Goal: Task Accomplishment & Management: Manage account settings

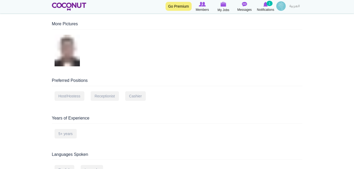
scroll to position [126, 0]
click at [200, 9] on span "Members" at bounding box center [202, 9] width 13 height 5
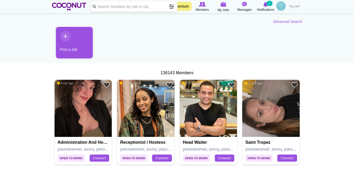
scroll to position [32, 0]
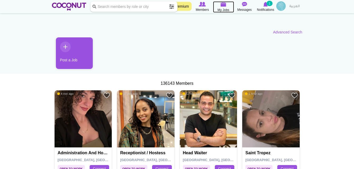
click at [221, 5] on img at bounding box center [224, 4] width 6 height 5
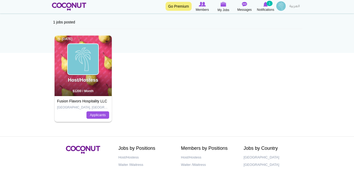
scroll to position [42, 0]
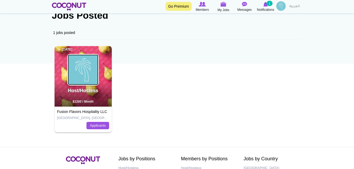
click at [98, 67] on img at bounding box center [83, 70] width 31 height 31
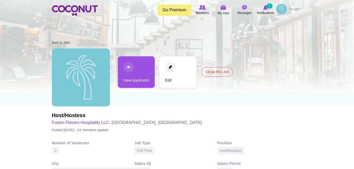
click at [129, 71] on link "View Applicants" at bounding box center [136, 72] width 37 height 32
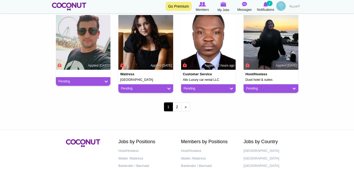
scroll to position [474, 0]
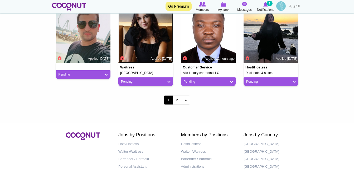
click at [142, 49] on img at bounding box center [145, 35] width 55 height 55
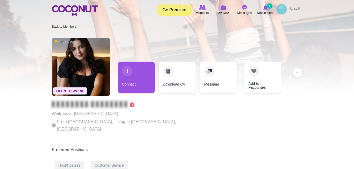
click at [177, 88] on link "Download CV" at bounding box center [177, 78] width 37 height 32
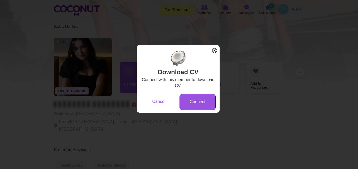
click at [195, 104] on link "Connect" at bounding box center [197, 102] width 36 height 16
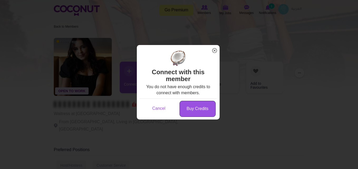
click at [194, 108] on link "Buy Credits" at bounding box center [197, 109] width 36 height 16
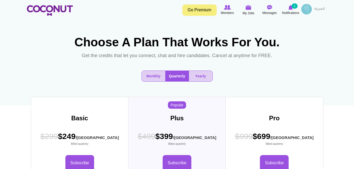
click at [154, 81] on button "Monthly" at bounding box center [153, 76] width 23 height 11
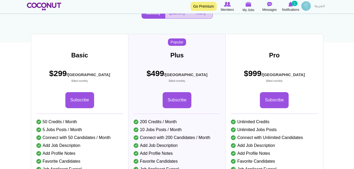
scroll to position [63, 0]
